Goal: Transaction & Acquisition: Obtain resource

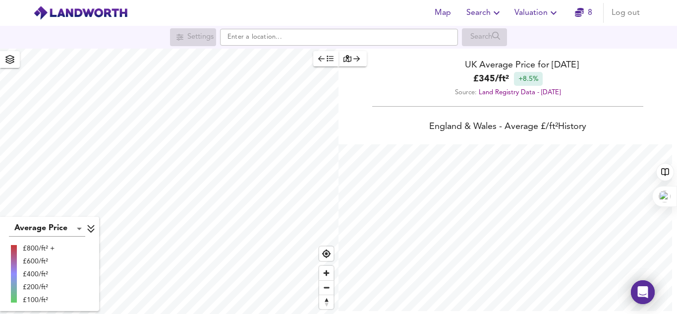
scroll to position [314, 677]
click at [552, 8] on icon "button" at bounding box center [554, 13] width 12 height 12
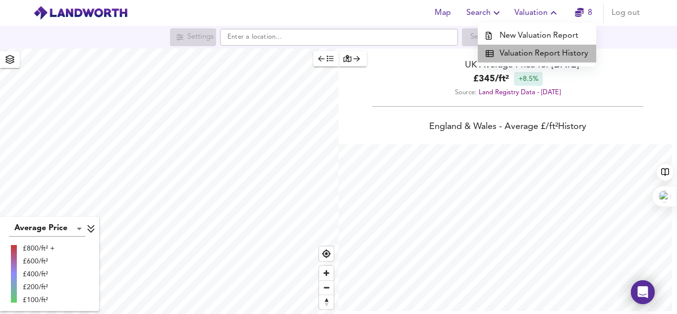
click at [539, 53] on li "Valuation Report History" at bounding box center [537, 54] width 119 height 18
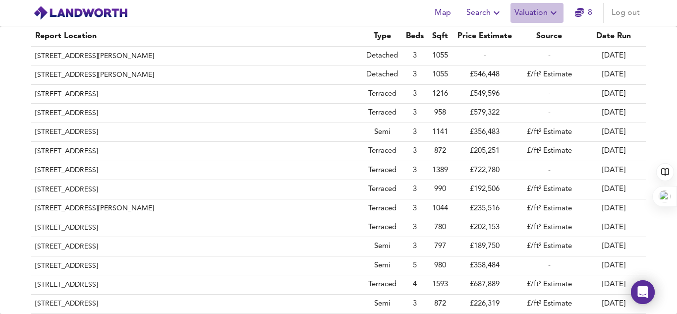
click at [551, 5] on button "Valuation" at bounding box center [537, 13] width 53 height 20
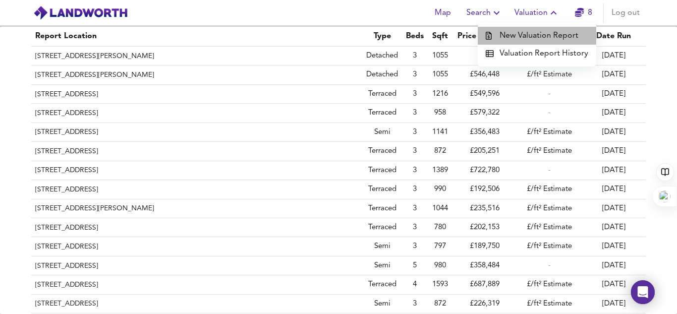
click at [539, 36] on li "New Valuation Report" at bounding box center [537, 36] width 119 height 18
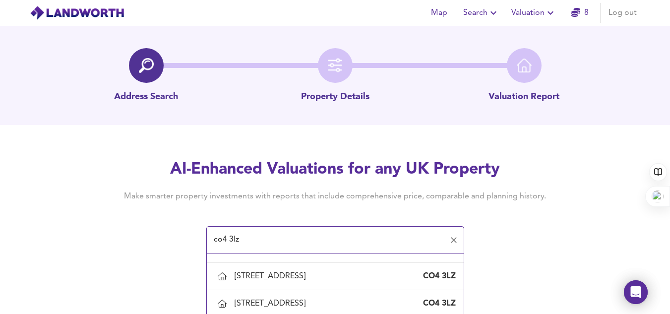
scroll to position [346, 0]
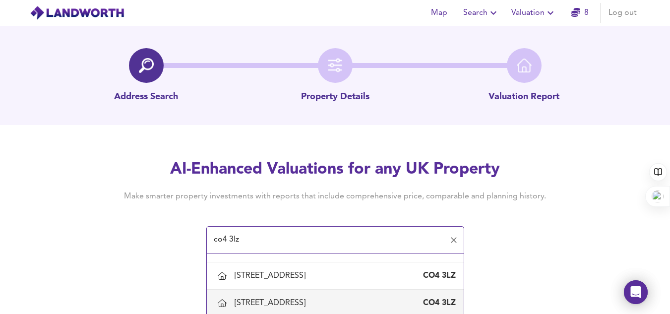
click at [255, 300] on div "[STREET_ADDRESS]" at bounding box center [272, 303] width 75 height 11
type input "[STREET_ADDRESS]"
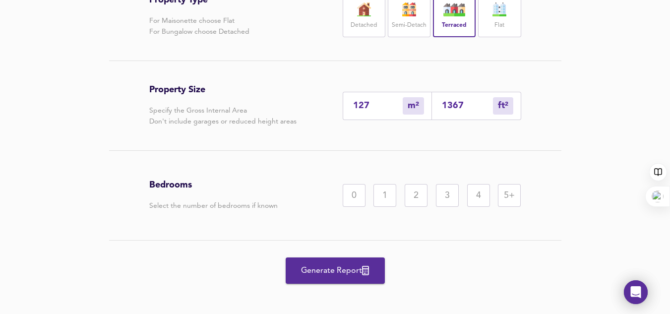
scroll to position [248, 0]
click at [513, 198] on div "5+" at bounding box center [509, 194] width 23 height 23
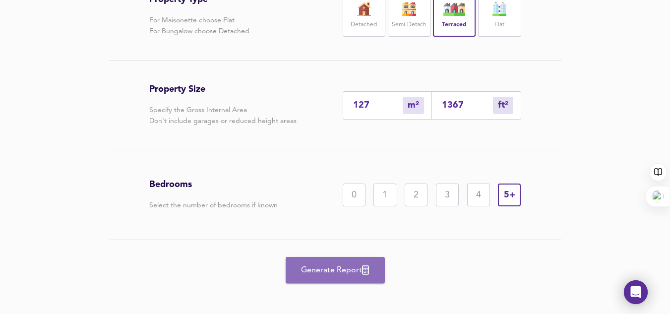
click at [335, 275] on span "Generate Report" at bounding box center [335, 270] width 79 height 14
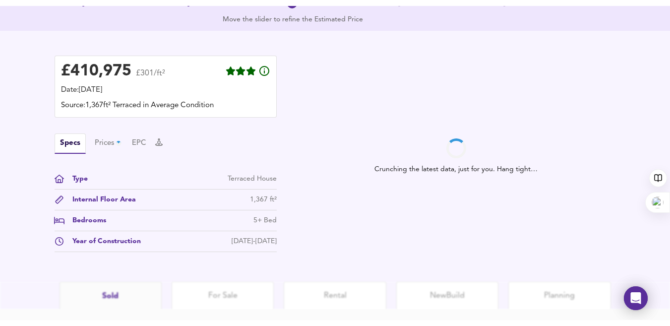
scroll to position [254, 0]
